Goal: Check status: Check status

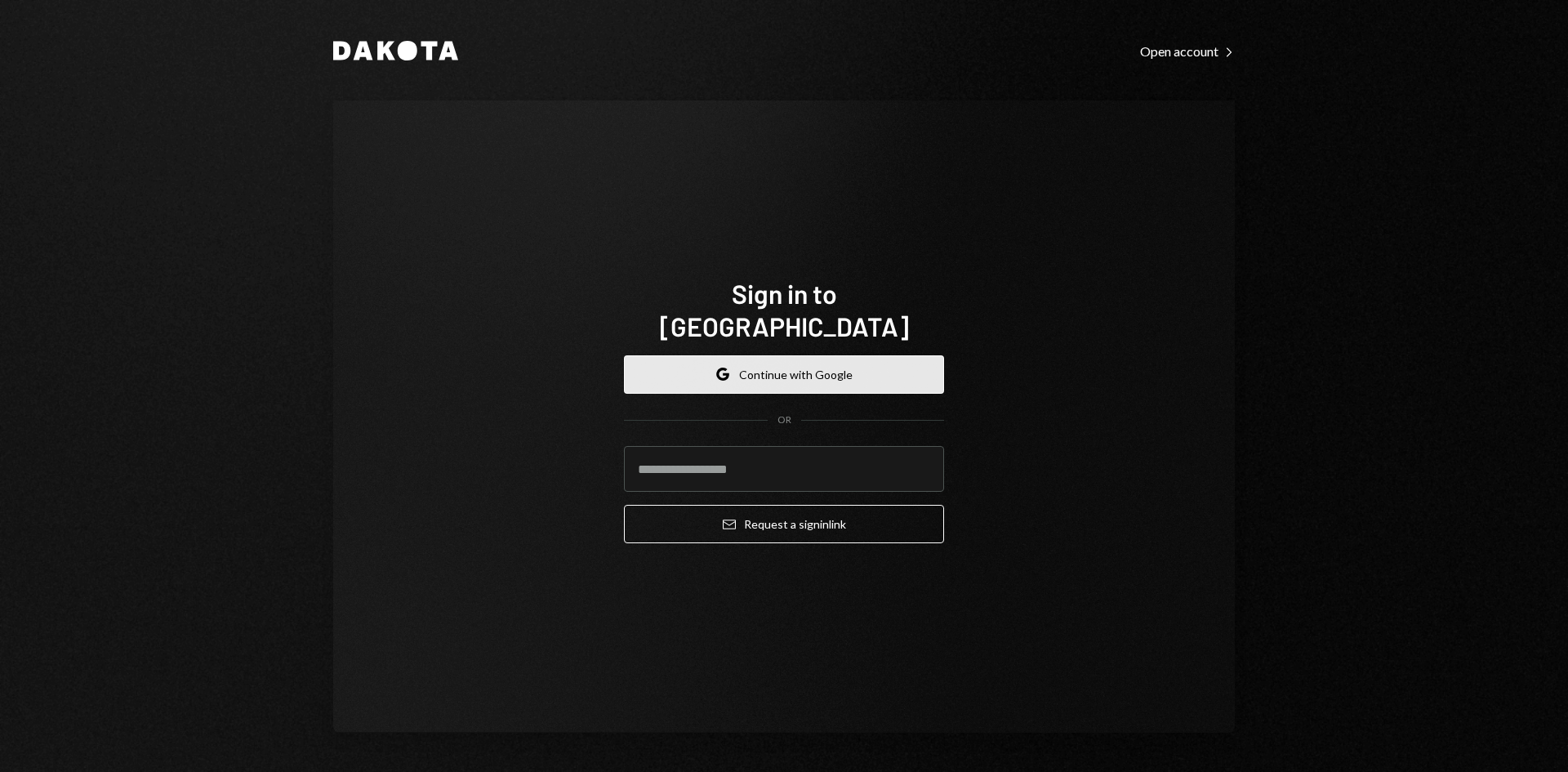
click at [818, 360] on button "Google Continue with Google" at bounding box center [784, 374] width 320 height 39
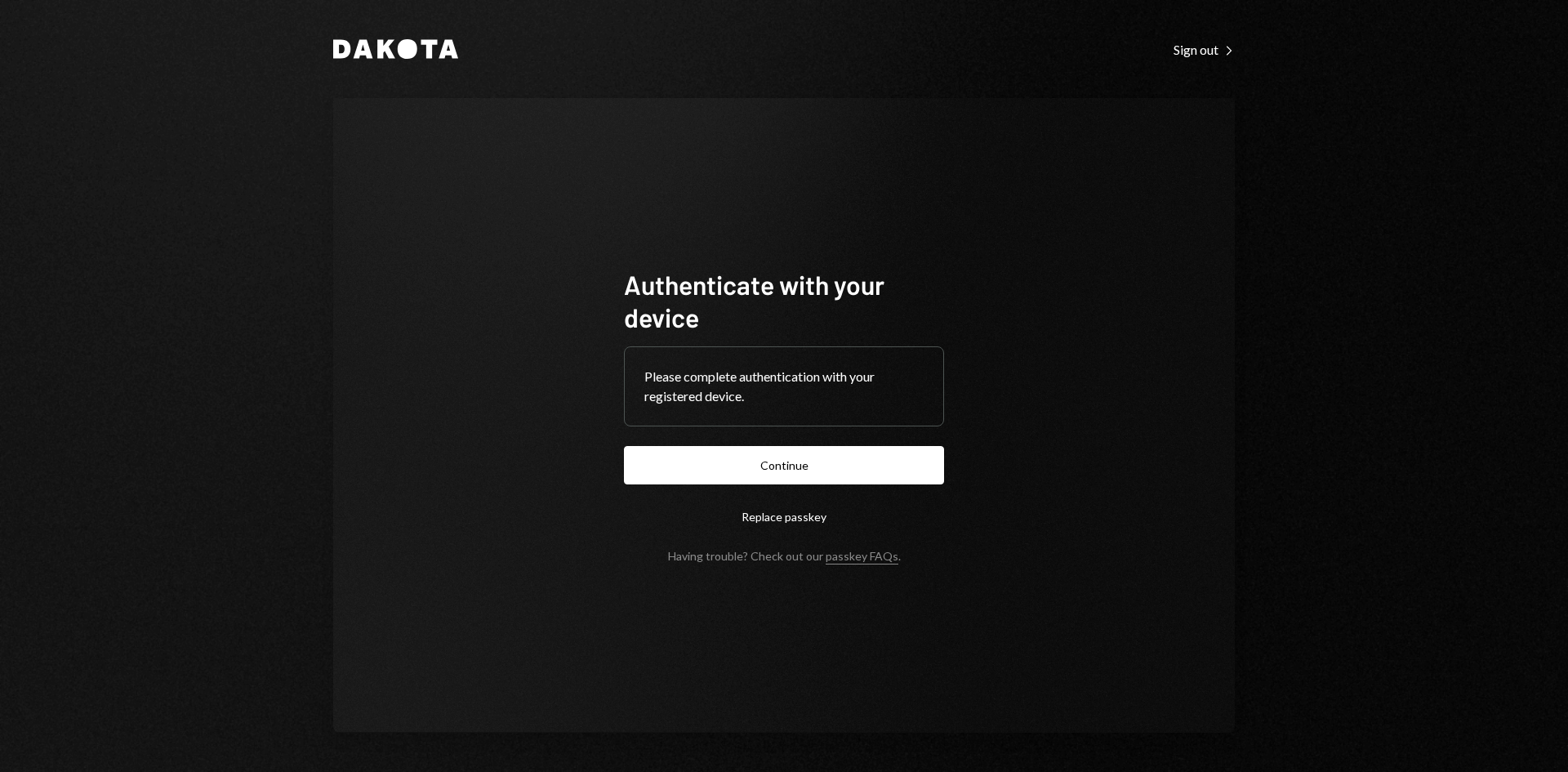
click at [763, 514] on button "Replace passkey" at bounding box center [784, 516] width 320 height 39
click at [741, 466] on button "Continue" at bounding box center [784, 465] width 320 height 39
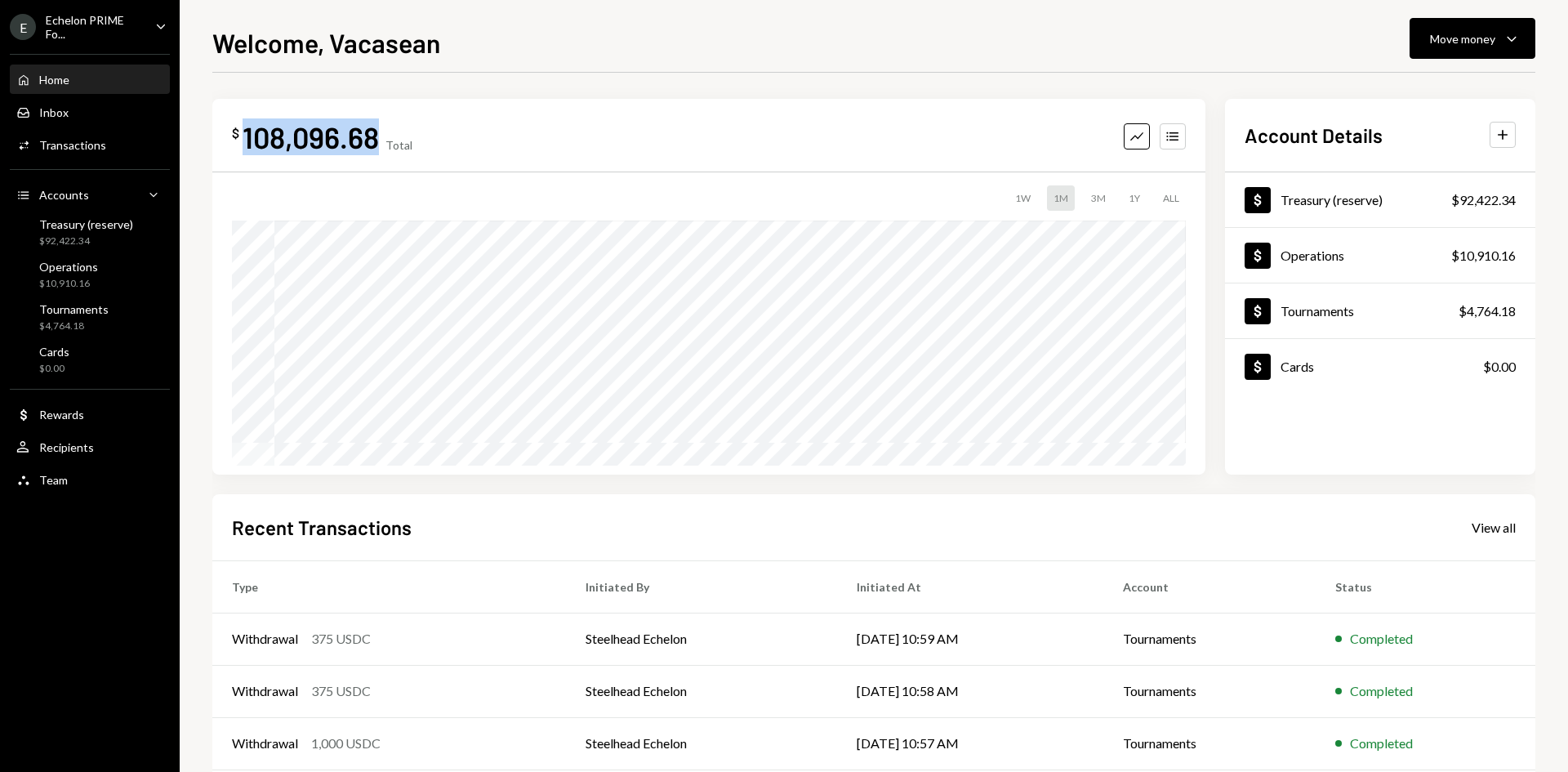
drag, startPoint x: 241, startPoint y: 136, endPoint x: 373, endPoint y: 147, distance: 132.5
click at [373, 147] on div "$ 108,096.68" at bounding box center [305, 136] width 147 height 37
copy div "108,096.68"
click at [103, 239] on div "$92,422.34" at bounding box center [86, 242] width 93 height 14
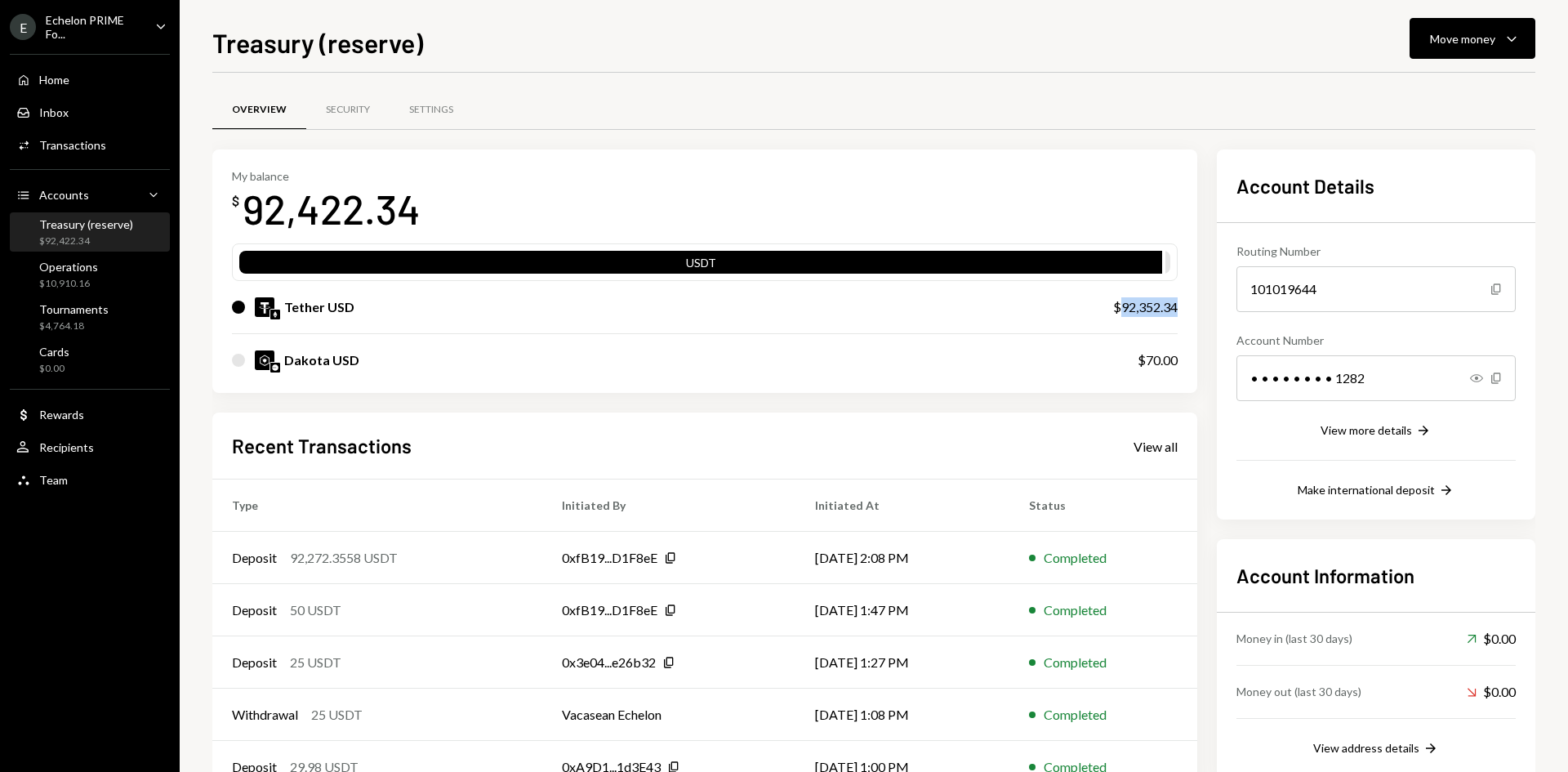
drag, startPoint x: 1177, startPoint y: 307, endPoint x: 1118, endPoint y: 305, distance: 59.0
click at [1118, 305] on div "$92,352.34" at bounding box center [1144, 307] width 65 height 20
copy div "92,352.34"
click at [82, 279] on div "$10,910.16" at bounding box center [68, 284] width 59 height 14
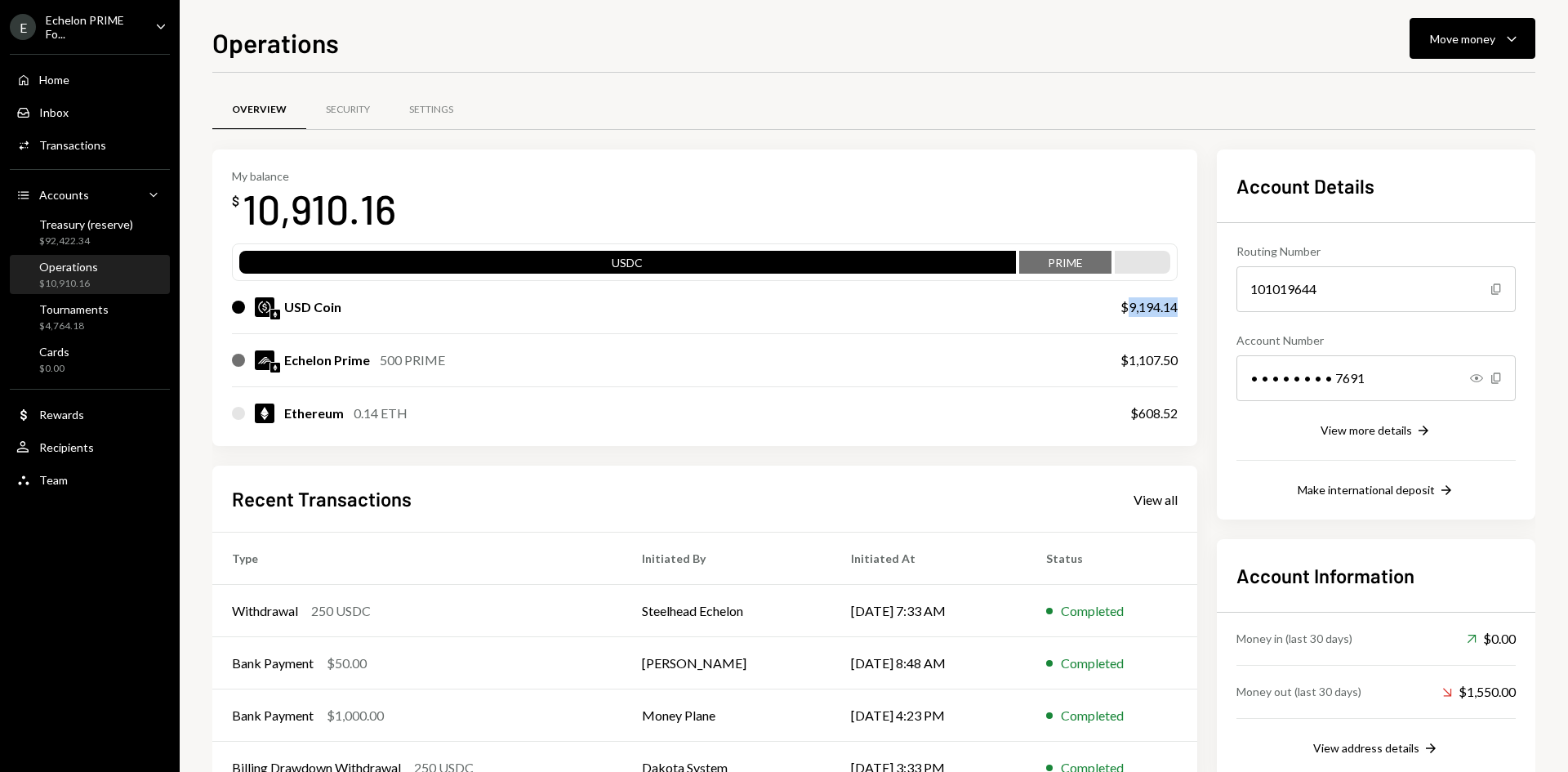
drag, startPoint x: 1177, startPoint y: 306, endPoint x: 1129, endPoint y: 308, distance: 48.0
click at [1129, 308] on div "$9,194.14" at bounding box center [1148, 307] width 57 height 20
copy div "9,194.14"
click at [102, 314] on div "Tournaments" at bounding box center [74, 309] width 70 height 14
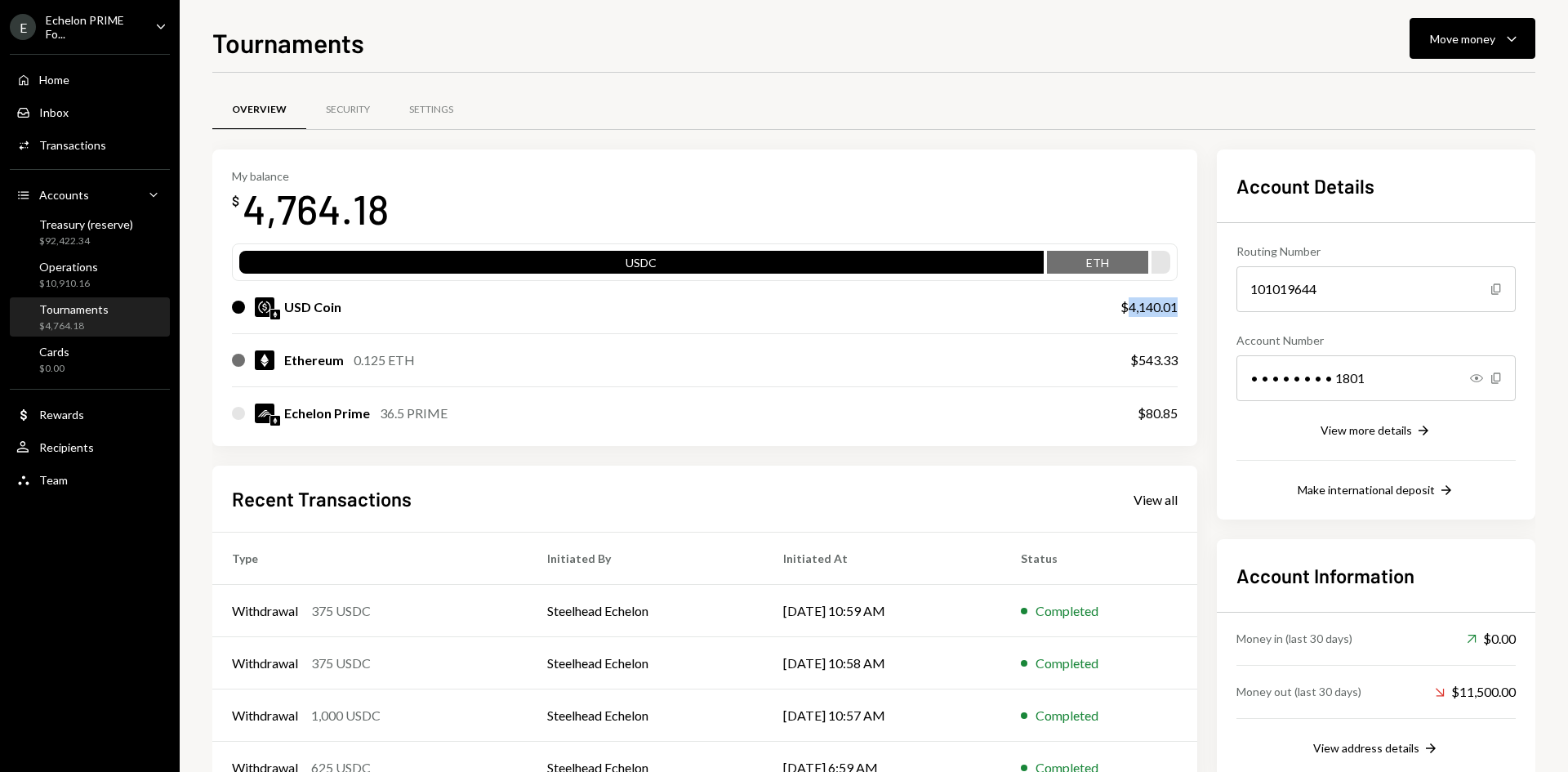
drag, startPoint x: 1178, startPoint y: 307, endPoint x: 1131, endPoint y: 313, distance: 47.4
click at [1131, 313] on div "My balance $ 4,764.18 USDC ETH USD Coin $4,140.01 Ethereum 0.125 ETH $543.33 Ec…" at bounding box center [705, 297] width 985 height 297
copy div "4,140.01"
click at [91, 22] on div "Echelon PRIME Fo..." at bounding box center [93, 27] width 96 height 28
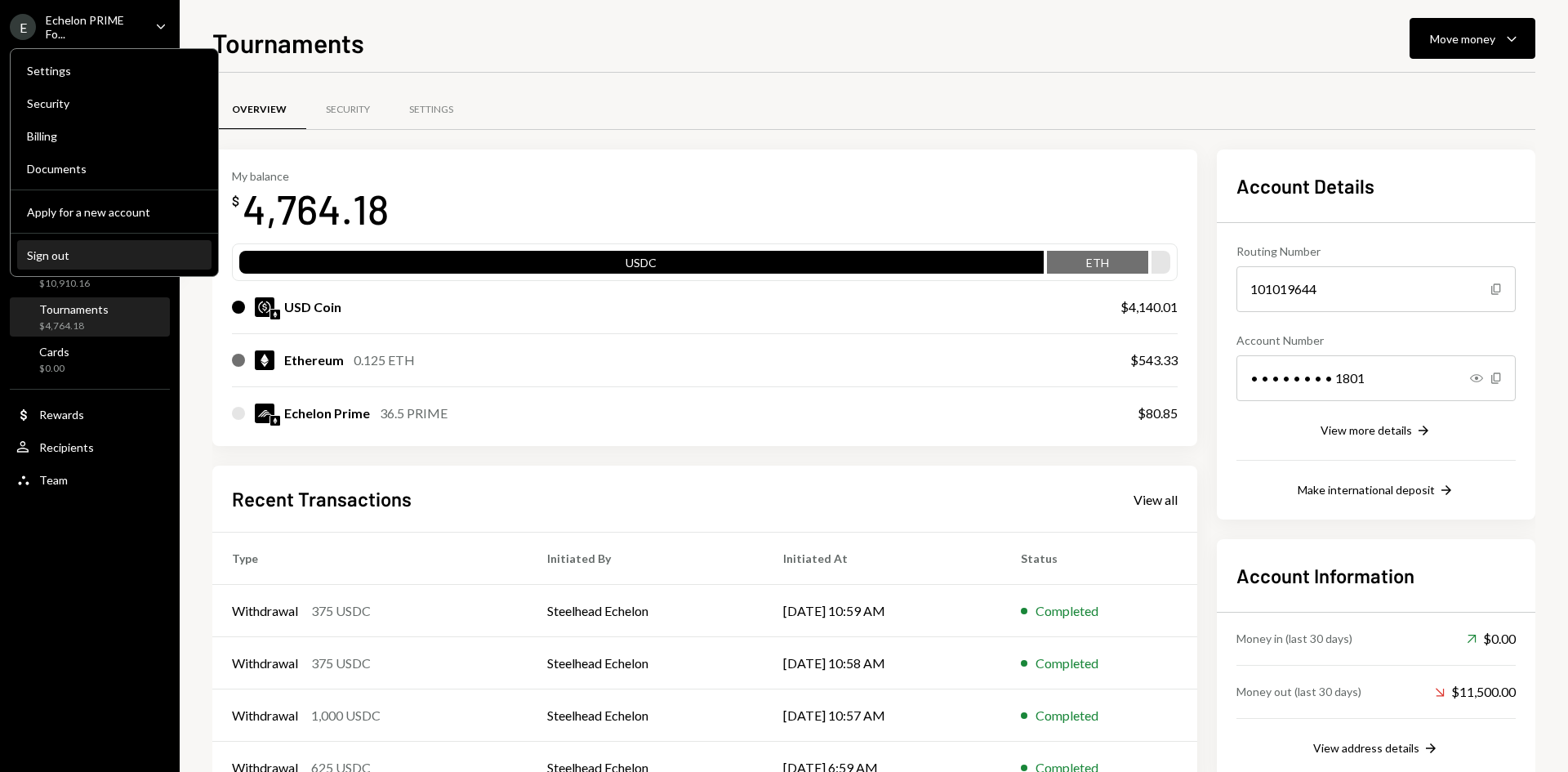
click at [96, 263] on button "Sign out" at bounding box center [113, 256] width 194 height 30
